Goal: Information Seeking & Learning: Find contact information

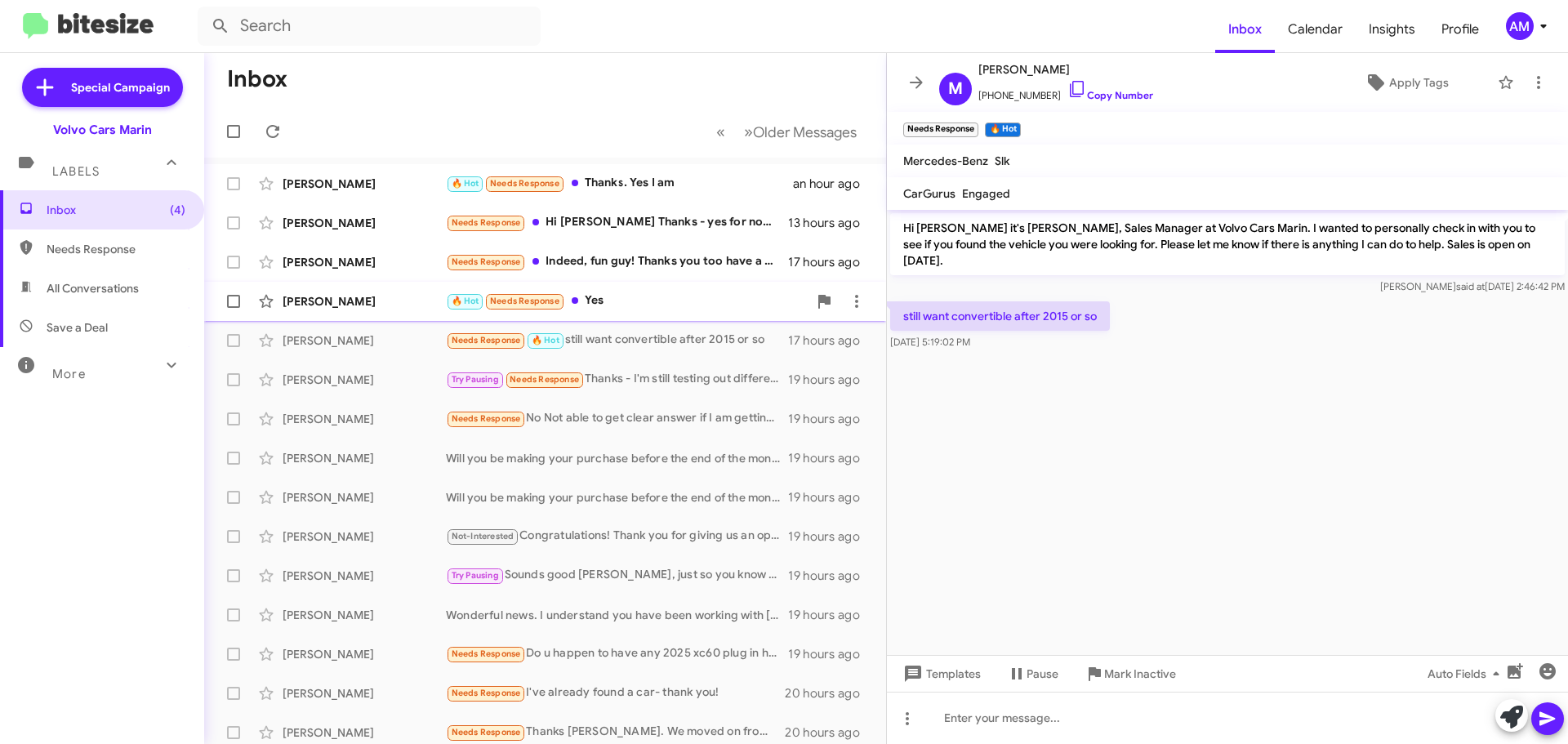
click at [332, 304] on div "[PERSON_NAME]" at bounding box center [364, 301] width 163 height 16
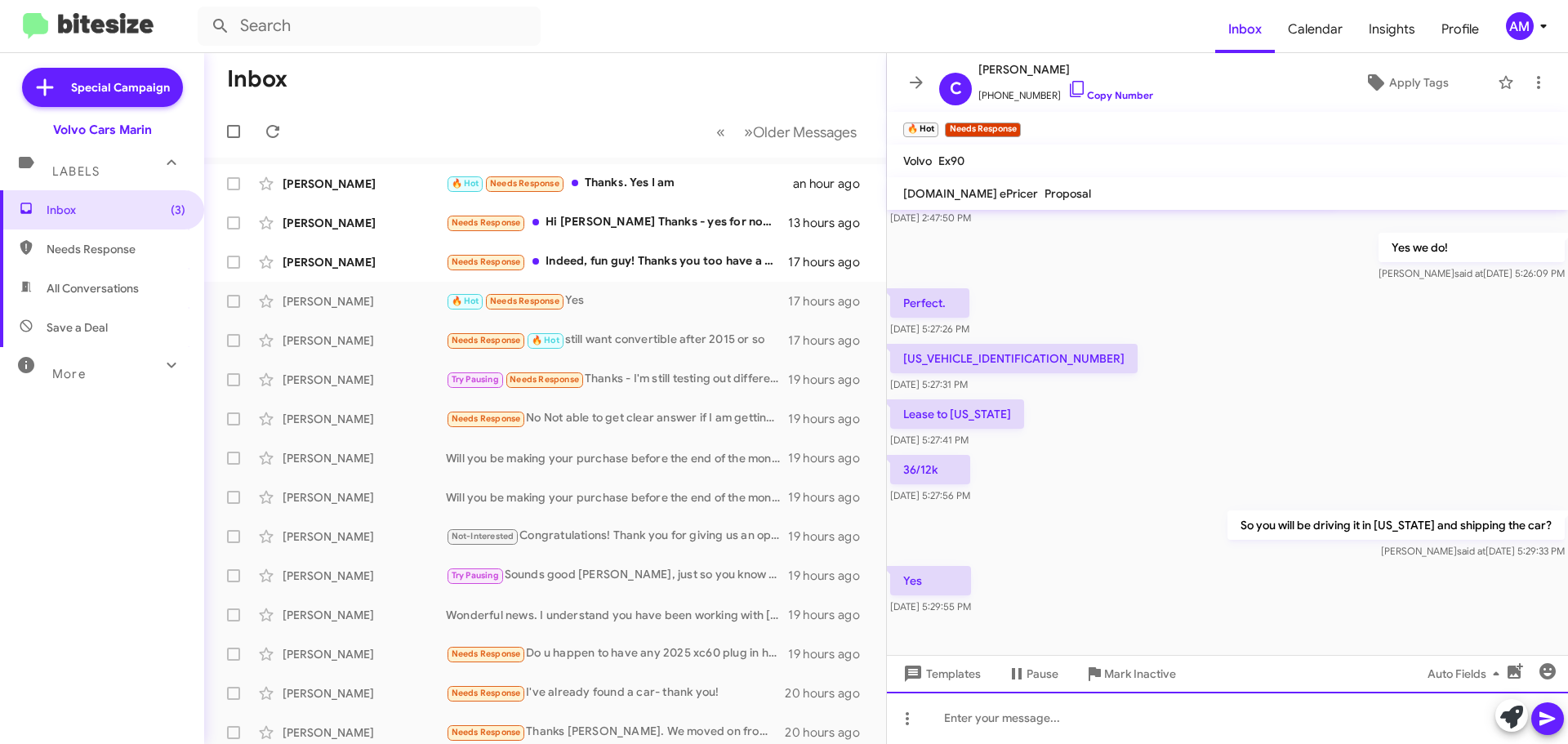
click at [994, 721] on div at bounding box center [1227, 717] width 681 height 52
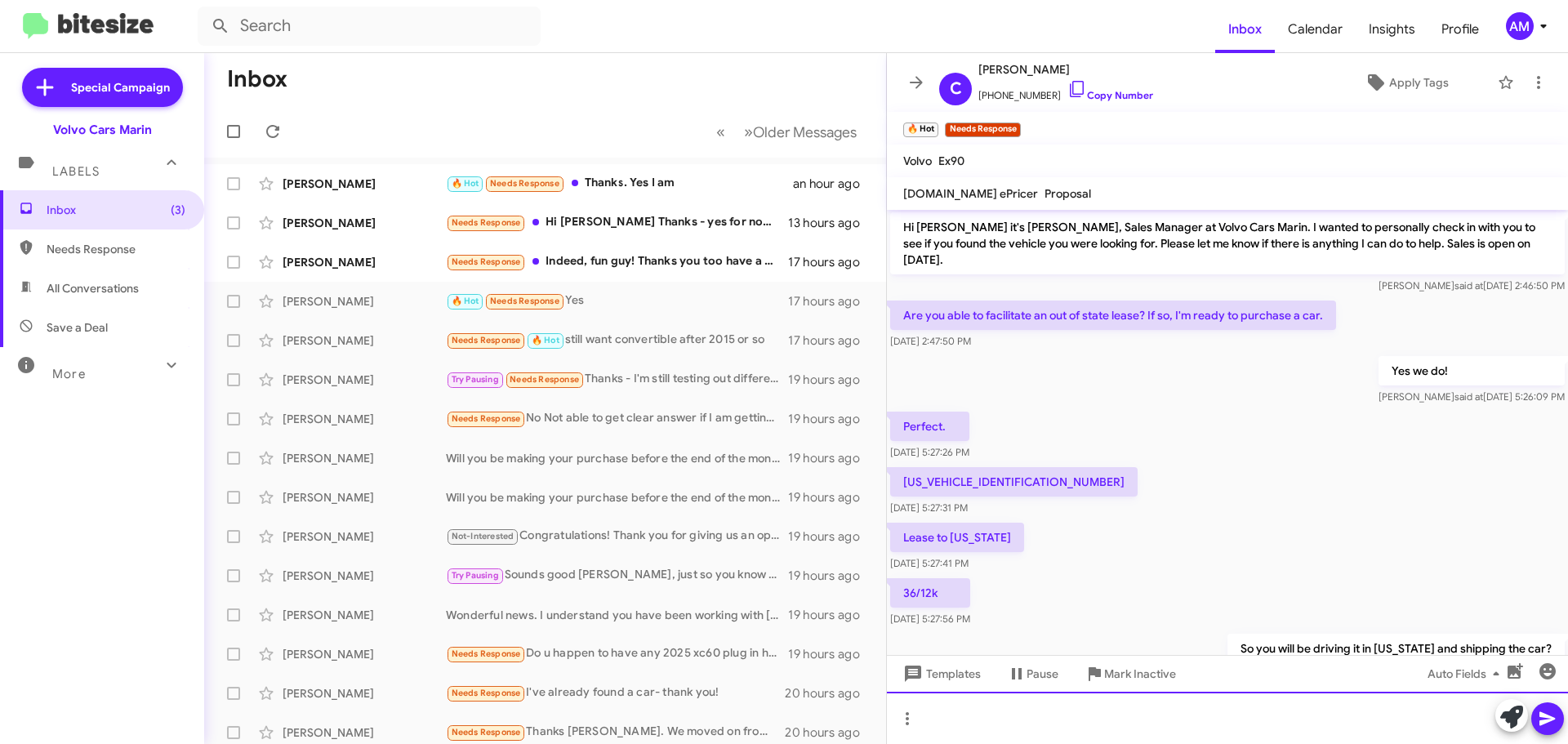
scroll to position [0, 0]
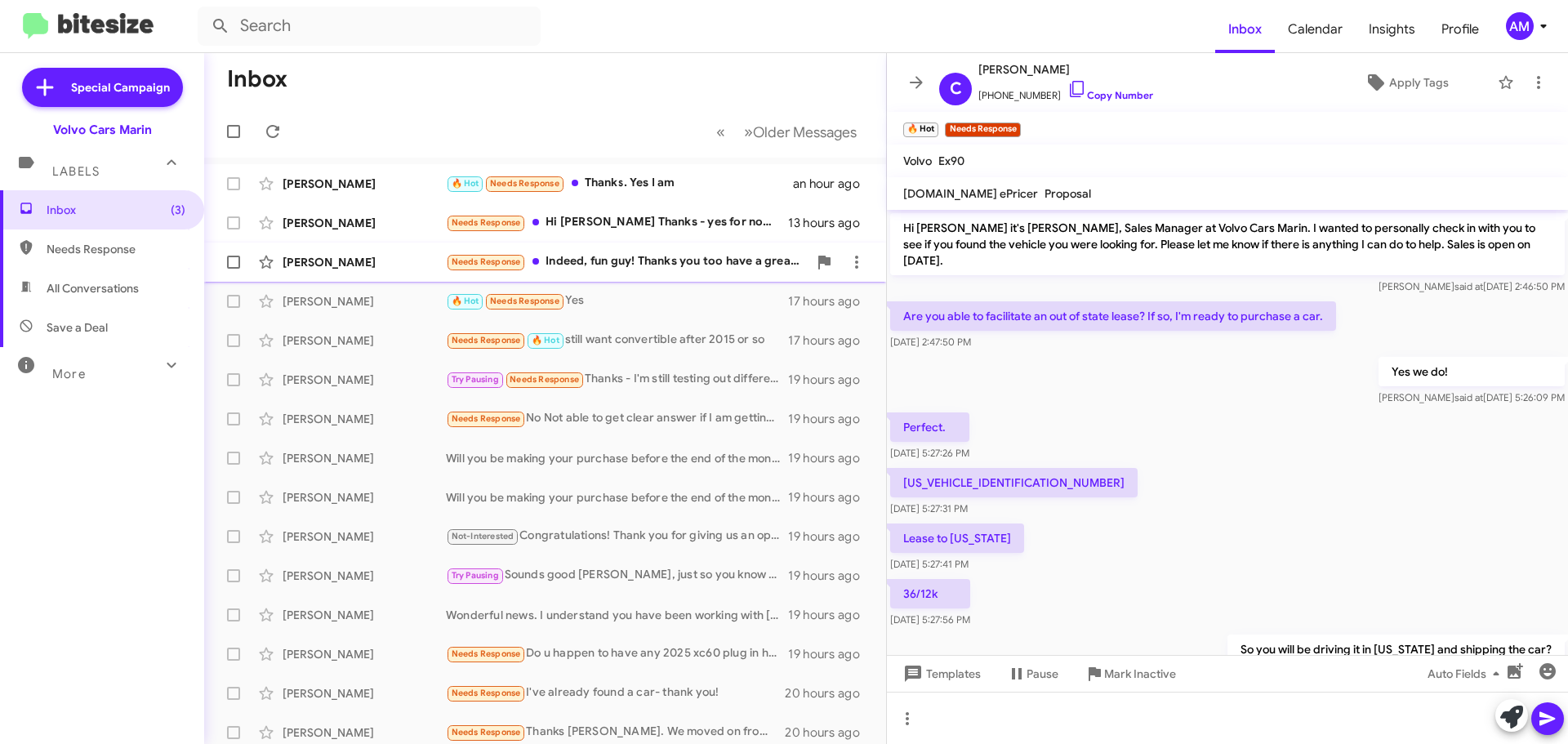
click at [345, 262] on div "[PERSON_NAME]" at bounding box center [364, 261] width 163 height 16
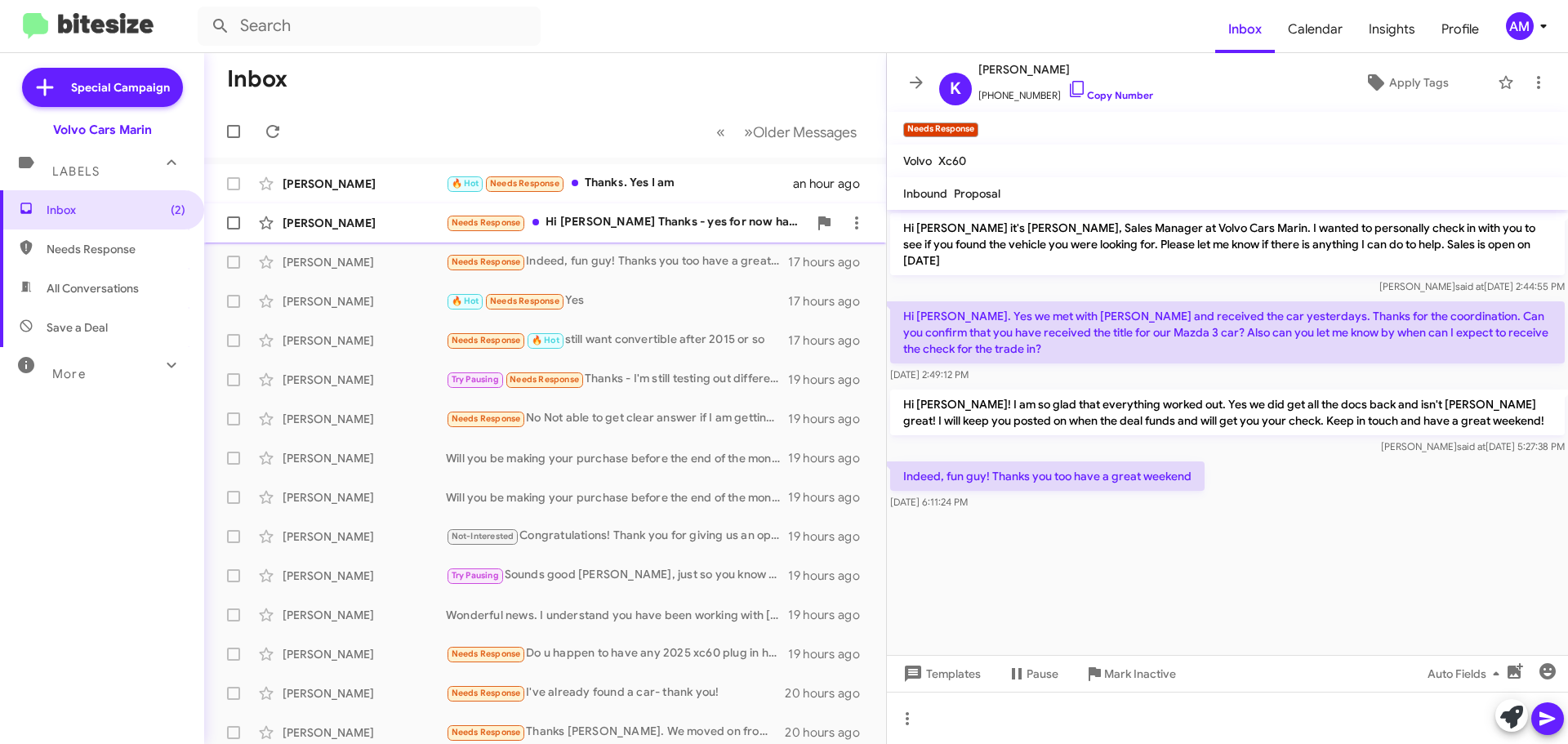
click at [349, 227] on div "[PERSON_NAME]" at bounding box center [364, 223] width 163 height 16
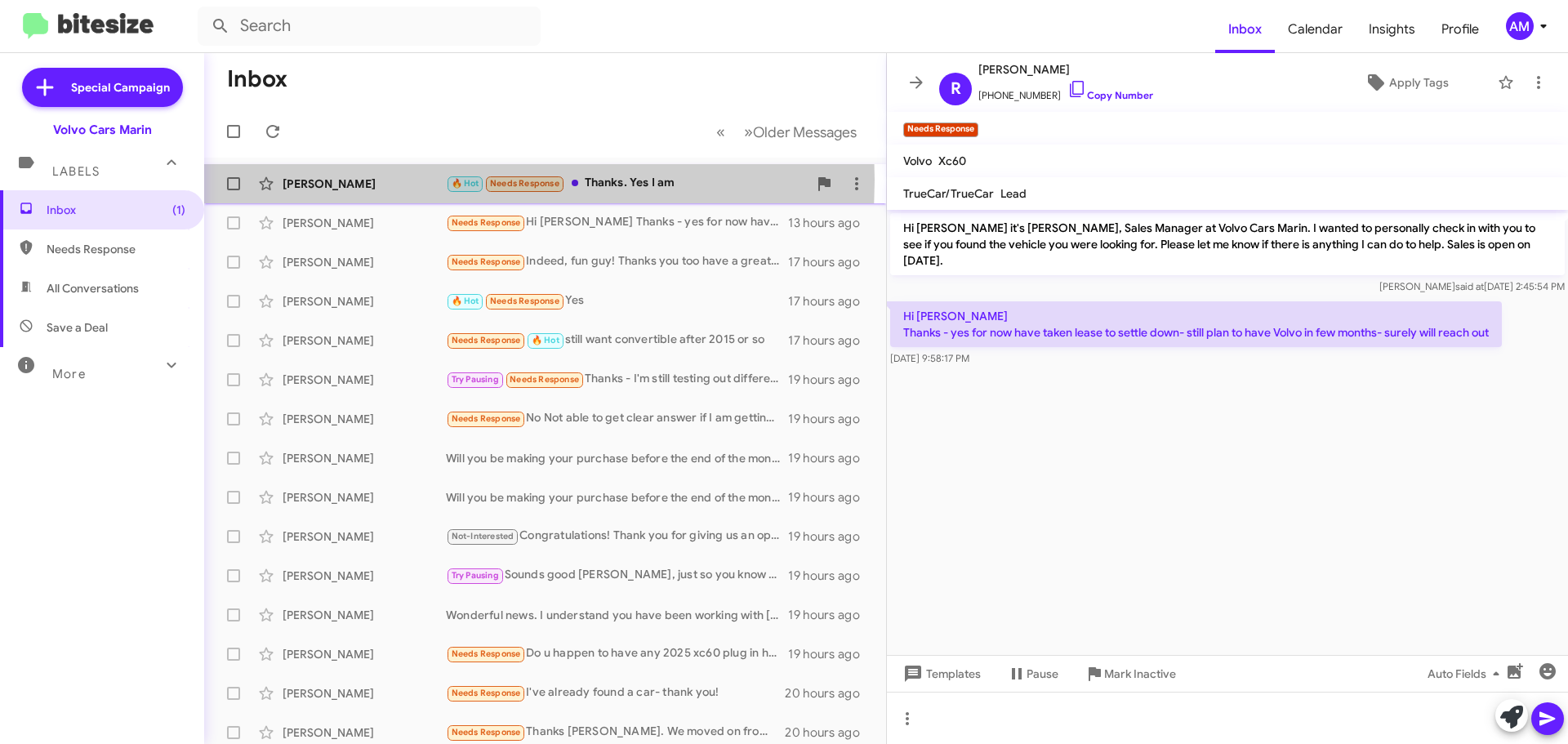
click at [328, 181] on div "[PERSON_NAME]" at bounding box center [364, 183] width 163 height 16
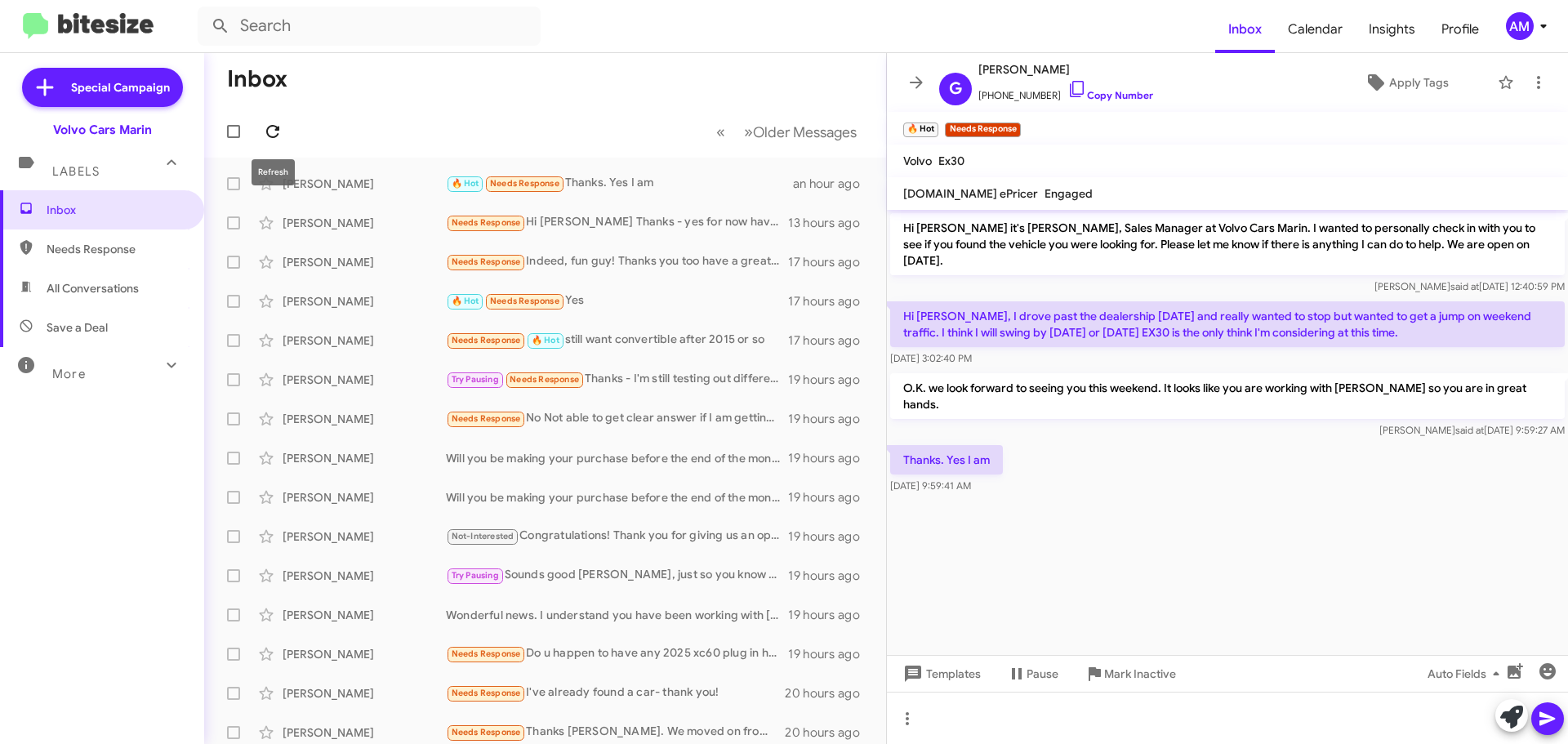
click at [274, 131] on icon at bounding box center [273, 131] width 20 height 20
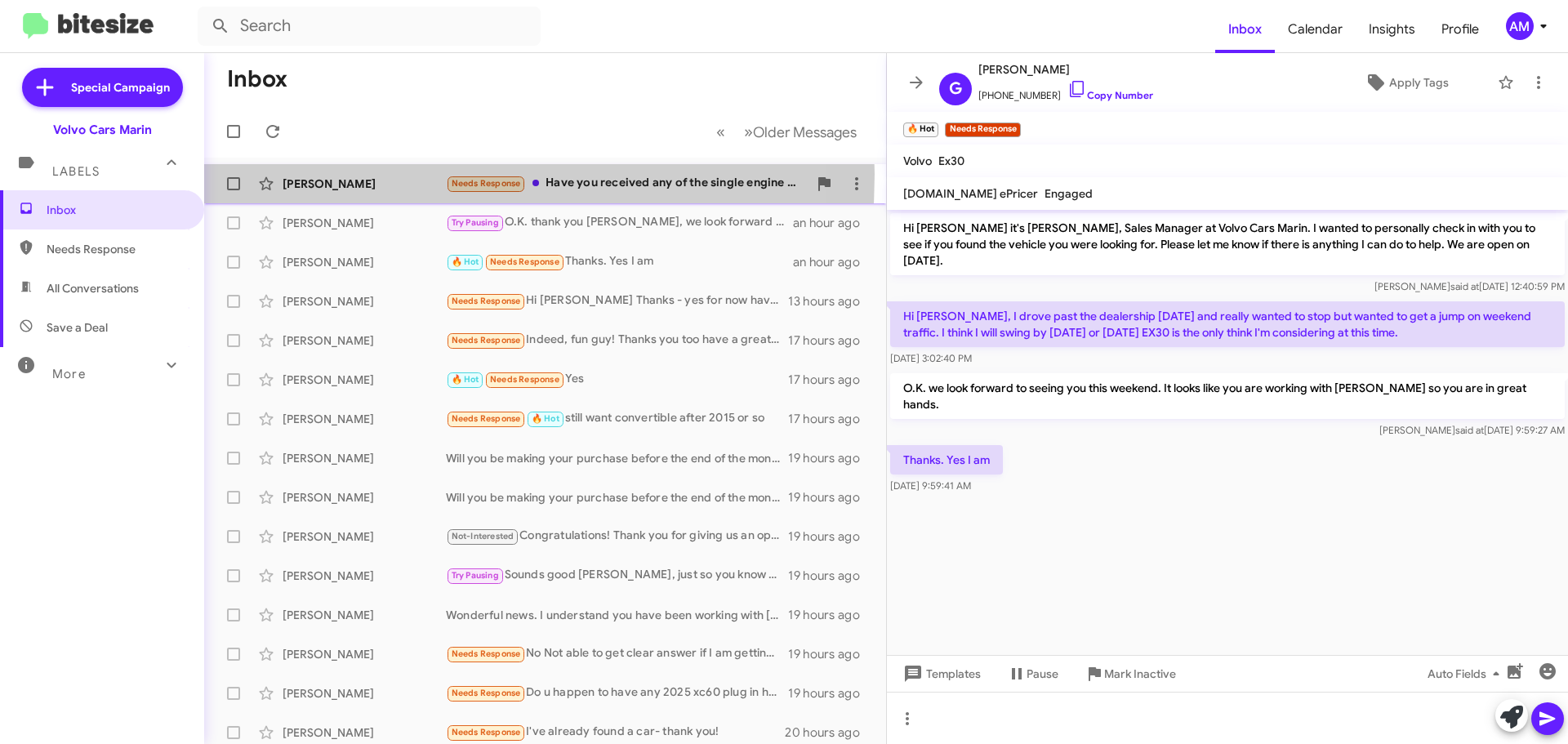
click at [332, 174] on div "[PERSON_NAME] Needs Response Have you received any of the single engine version…" at bounding box center [544, 183] width 656 height 33
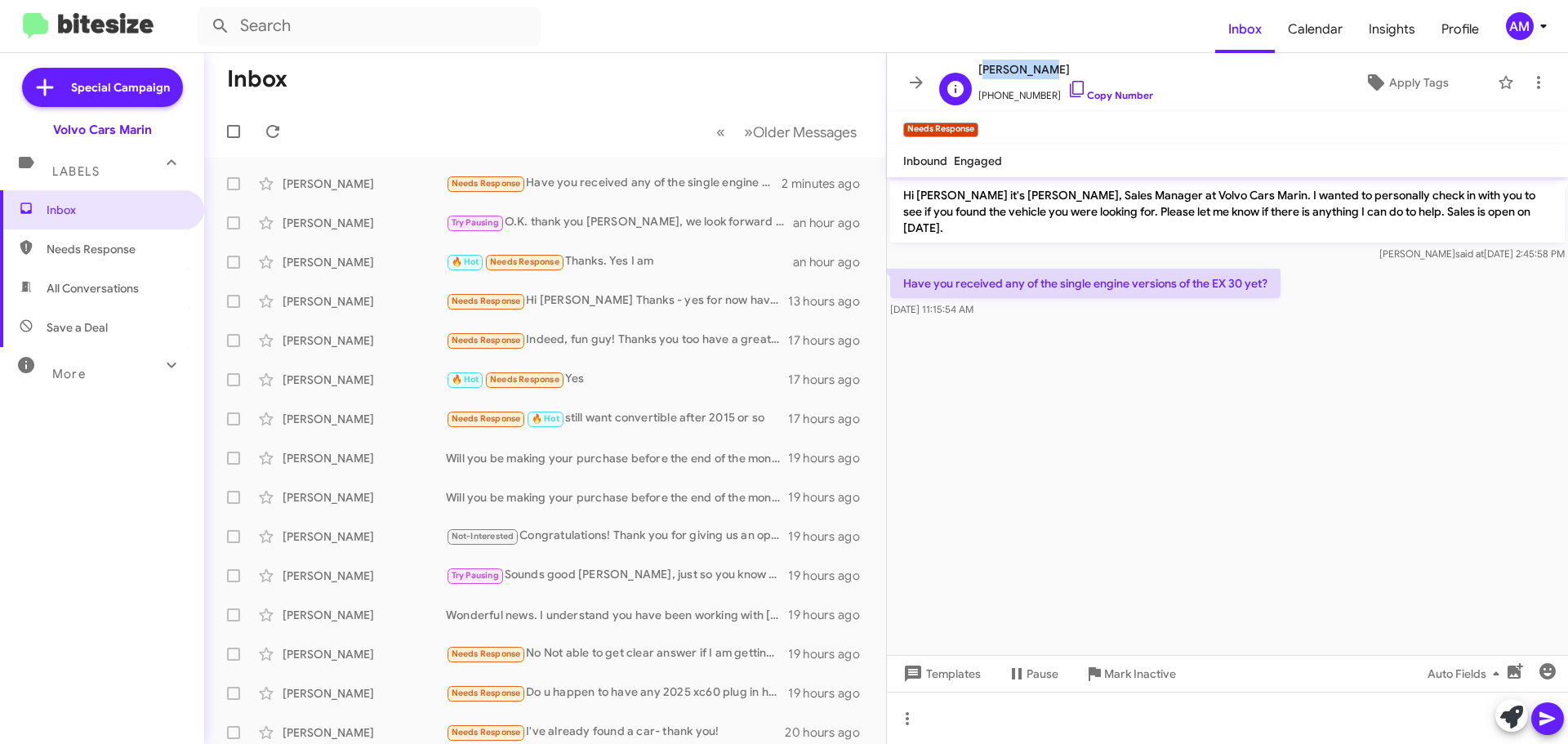
drag, startPoint x: 977, startPoint y: 70, endPoint x: 1041, endPoint y: 75, distance: 64.2
click at [1041, 75] on div "E [PERSON_NAME] [PHONE_NUMBER] Copy Number" at bounding box center [1043, 82] width 221 height 45
copy span "[PERSON_NAME]"
click at [265, 137] on icon at bounding box center [273, 131] width 20 height 20
